Goal: Find specific page/section: Find specific page/section

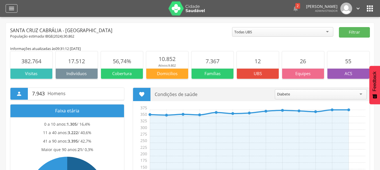
click at [8, 10] on div "" at bounding box center [12, 8] width 12 height 8
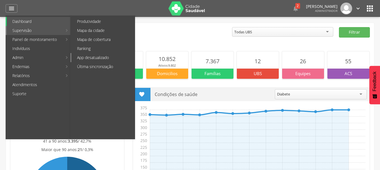
click at [101, 59] on link "App desatualizado" at bounding box center [103, 57] width 63 height 9
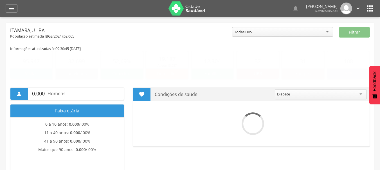
click at [373, 10] on icon "" at bounding box center [370, 8] width 9 height 9
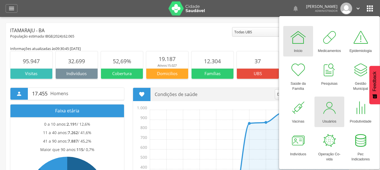
click at [326, 106] on div at bounding box center [329, 107] width 17 height 17
